Goal: Navigation & Orientation: Go to known website

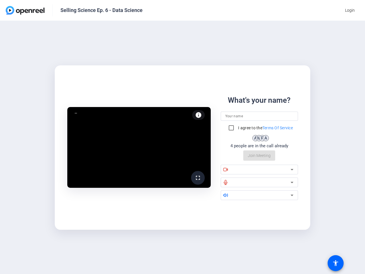
click at [350, 10] on span "Login" at bounding box center [350, 10] width 10 height 6
click at [198, 178] on mat-icon "fullscreen" at bounding box center [198, 177] width 7 height 7
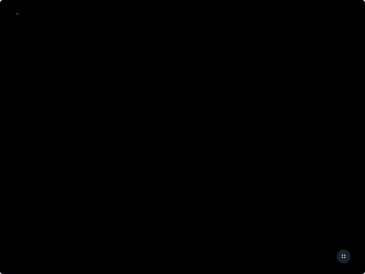
click at [199, 115] on video at bounding box center [182, 137] width 365 height 274
click at [259, 116] on video at bounding box center [182, 137] width 365 height 274
click at [259, 128] on video at bounding box center [182, 137] width 365 height 274
click at [231, 128] on video at bounding box center [182, 137] width 365 height 274
click at [259, 155] on video at bounding box center [182, 137] width 365 height 274
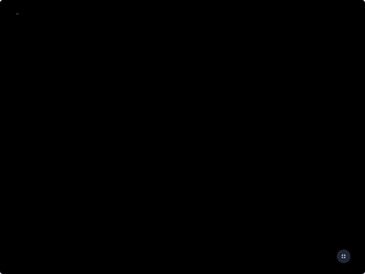
click at [259, 169] on video at bounding box center [182, 137] width 365 height 274
click at [226, 169] on video at bounding box center [182, 137] width 365 height 274
click at [263, 169] on video at bounding box center [182, 137] width 365 height 274
